Goal: Answer question/provide support

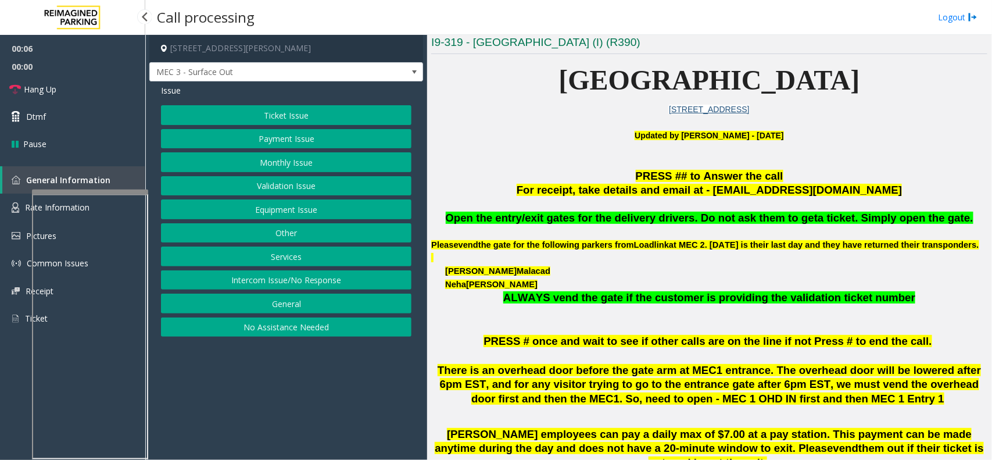
scroll to position [291, 0]
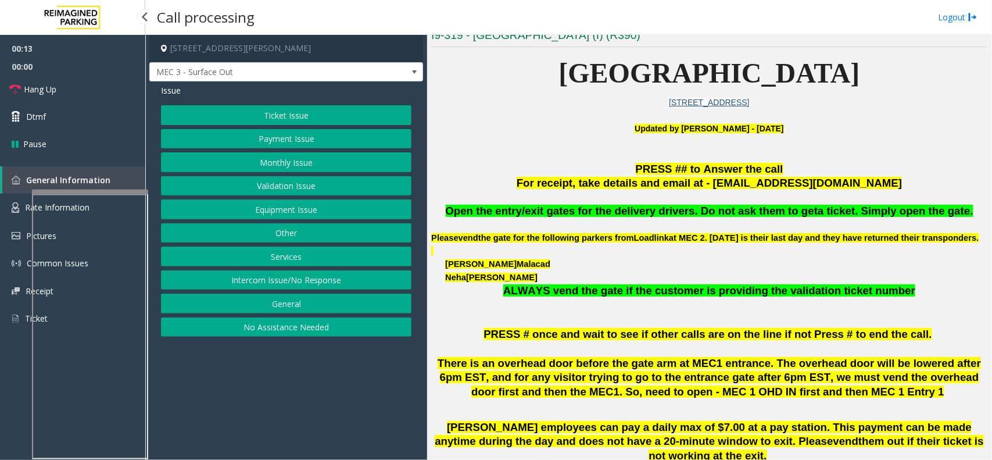
click at [329, 254] on button "Services" at bounding box center [286, 256] width 250 height 20
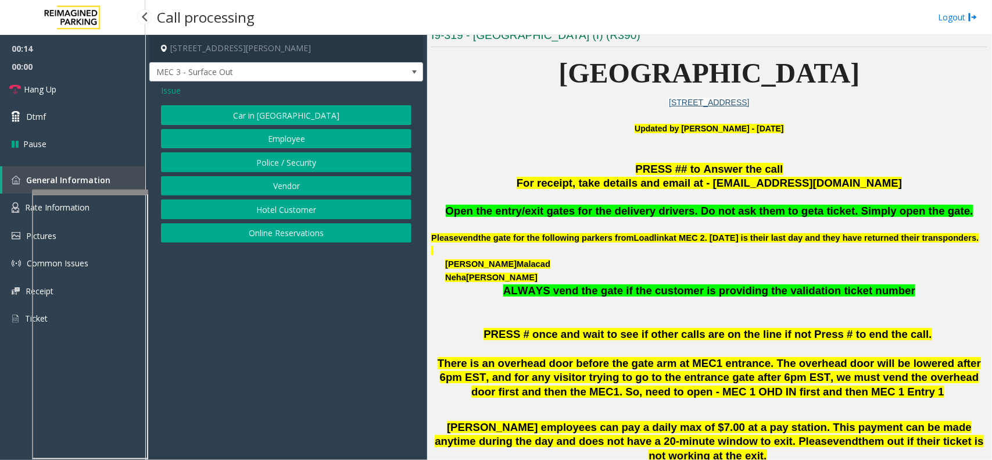
click at [274, 190] on button "Vendor" at bounding box center [286, 186] width 250 height 20
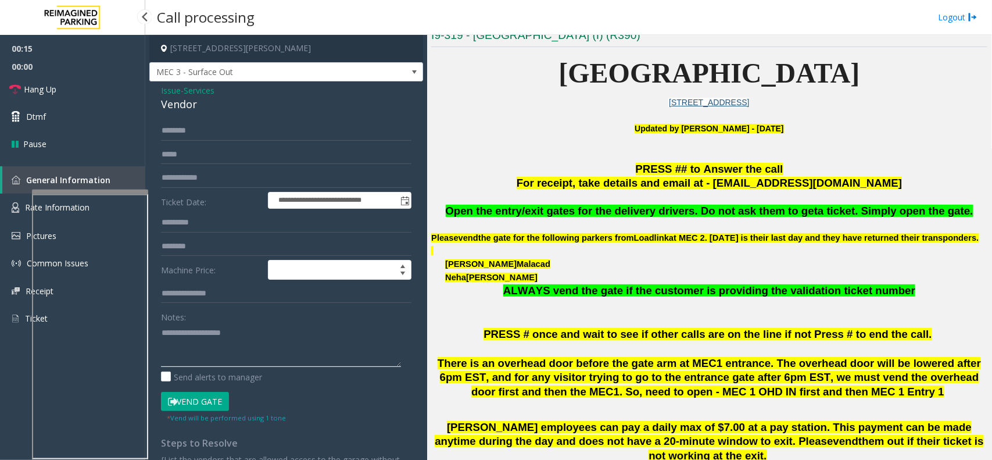
click at [219, 332] on textarea at bounding box center [281, 345] width 240 height 44
drag, startPoint x: 163, startPoint y: 404, endPoint x: 187, endPoint y: 385, distance: 31.4
click at [166, 403] on button "Vend Gate" at bounding box center [195, 402] width 68 height 20
click at [506, 228] on p at bounding box center [709, 224] width 556 height 13
click at [533, 217] on span "Open the entry/exit gates for the delivery drivers. Do not ask them to get" at bounding box center [632, 211] width 372 height 12
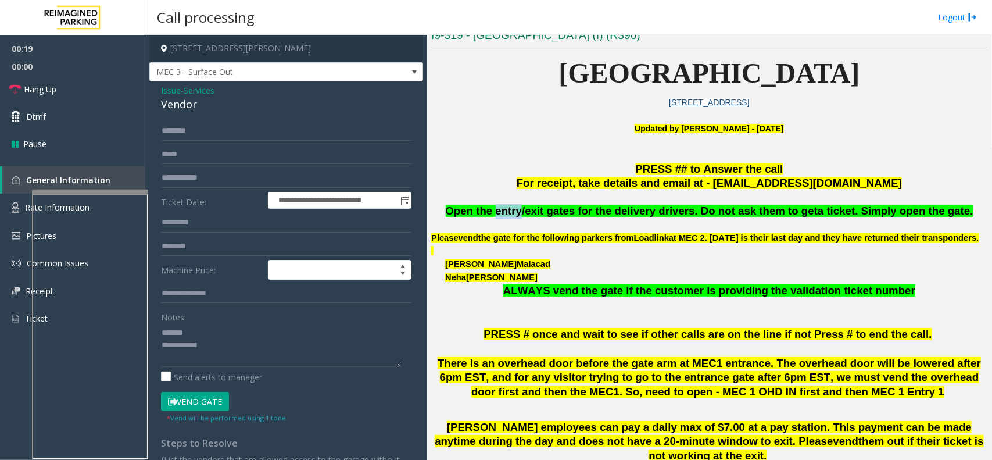
click at [533, 217] on span "Open the entry/exit gates for the delivery drivers. Do not ask them to get" at bounding box center [632, 211] width 372 height 12
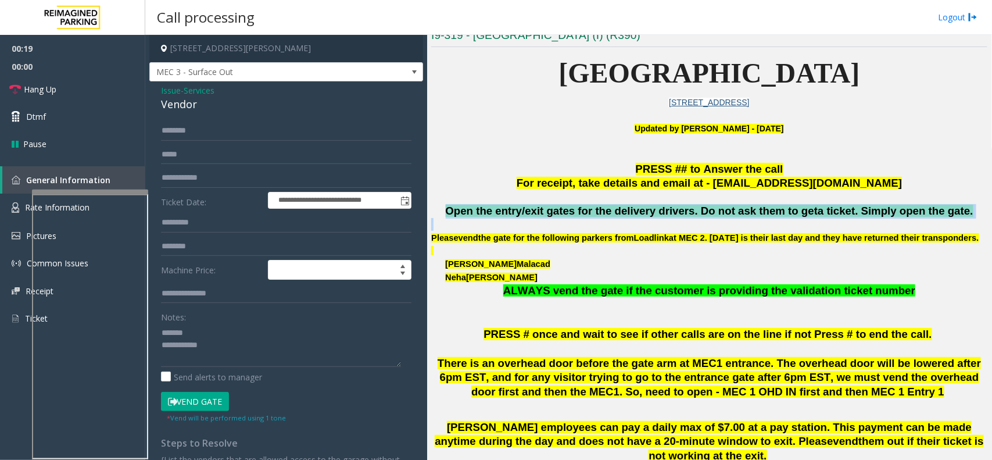
click at [533, 217] on span "Open the entry/exit gates for the delivery drivers. Do not ask them to get" at bounding box center [632, 211] width 372 height 12
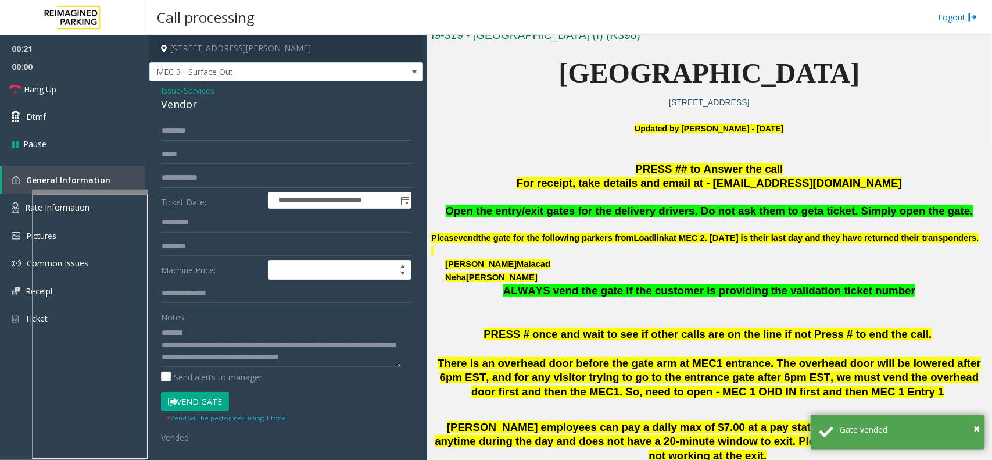
click at [175, 106] on div "Vendor" at bounding box center [286, 104] width 250 height 16
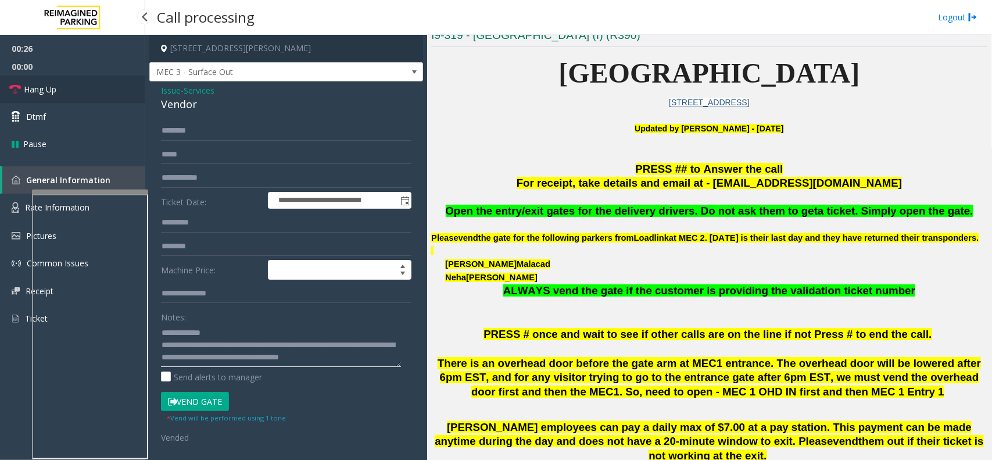
type textarea "**********"
click at [74, 87] on link "Hang Up" at bounding box center [72, 89] width 145 height 27
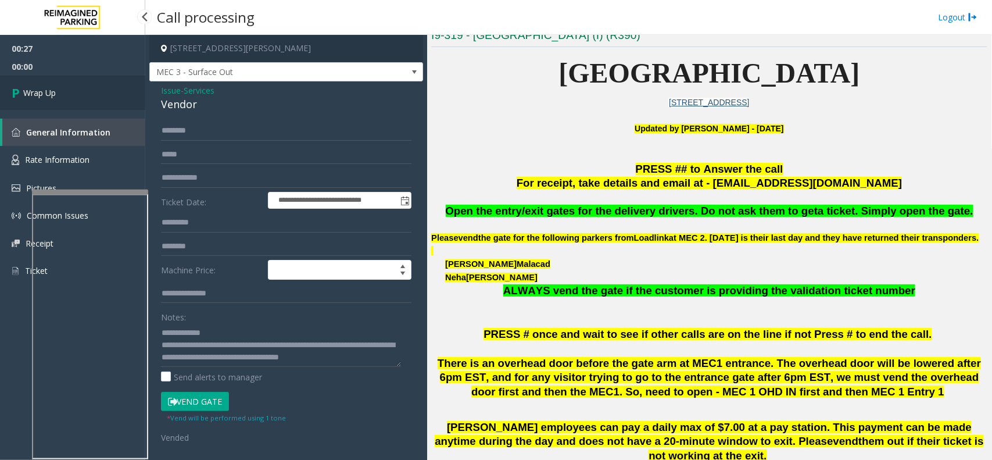
click at [74, 87] on link "Wrap Up" at bounding box center [72, 93] width 145 height 34
